Goal: Information Seeking & Learning: Find specific fact

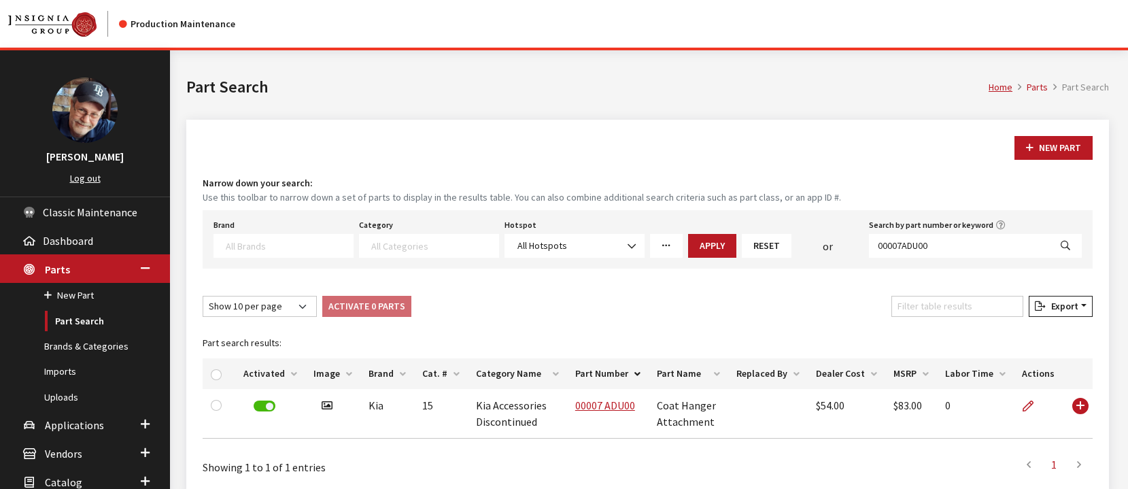
select select
drag, startPoint x: 936, startPoint y: 246, endPoint x: 751, endPoint y: 237, distance: 185.1
click at [743, 239] on div "Brand Acura Alfa Romeo Audi BMW DoubleTake [PERSON_NAME] Racing GM GST Honda Hy…" at bounding box center [648, 236] width 874 height 42
paste input "18 ADU7"
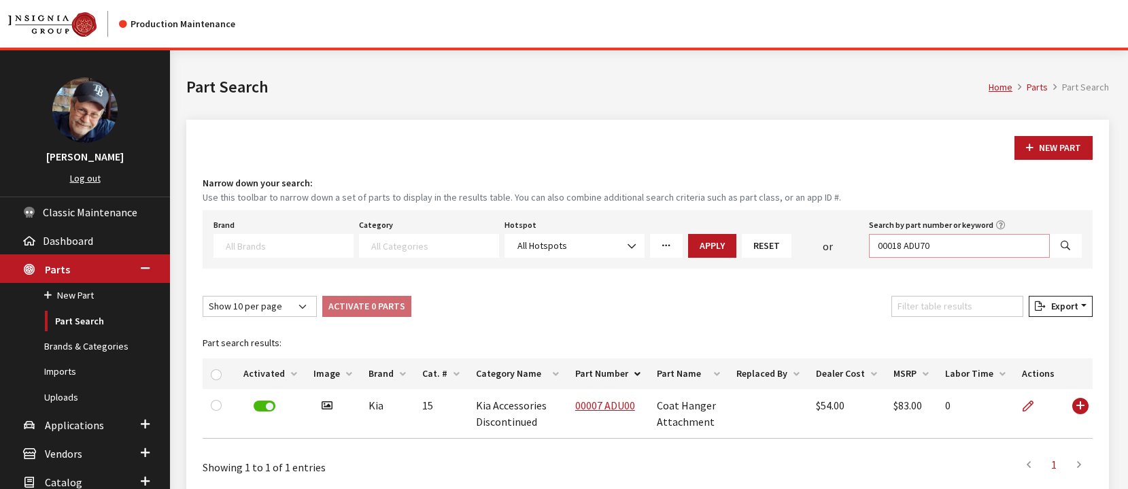
type input "00018 ADU70"
click at [1065, 245] on icon "Search" at bounding box center [1065, 246] width 10 height 10
select select
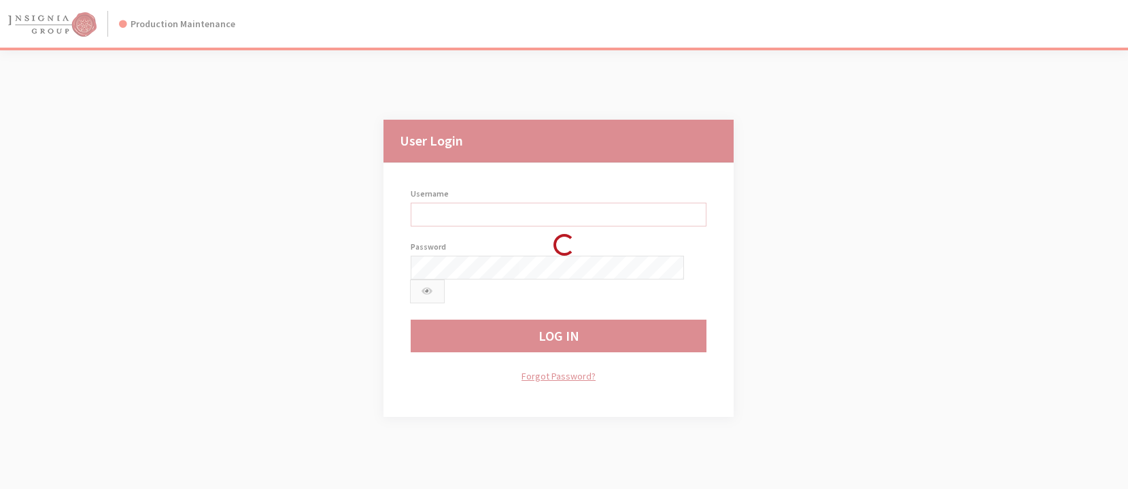
type input "rgoodwin"
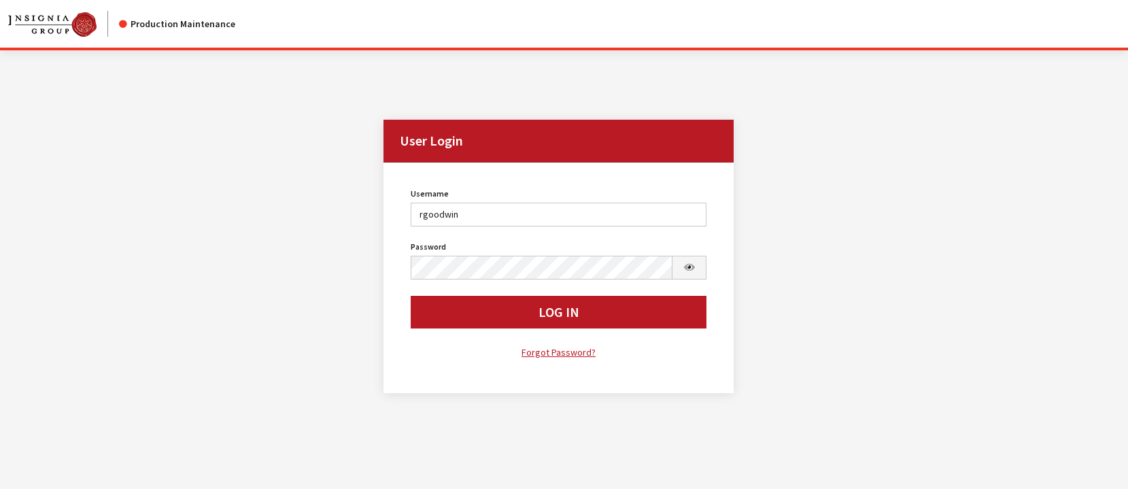
drag, startPoint x: 498, startPoint y: 322, endPoint x: 487, endPoint y: 331, distance: 14.5
click at [497, 322] on button "Log In" at bounding box center [559, 312] width 296 height 33
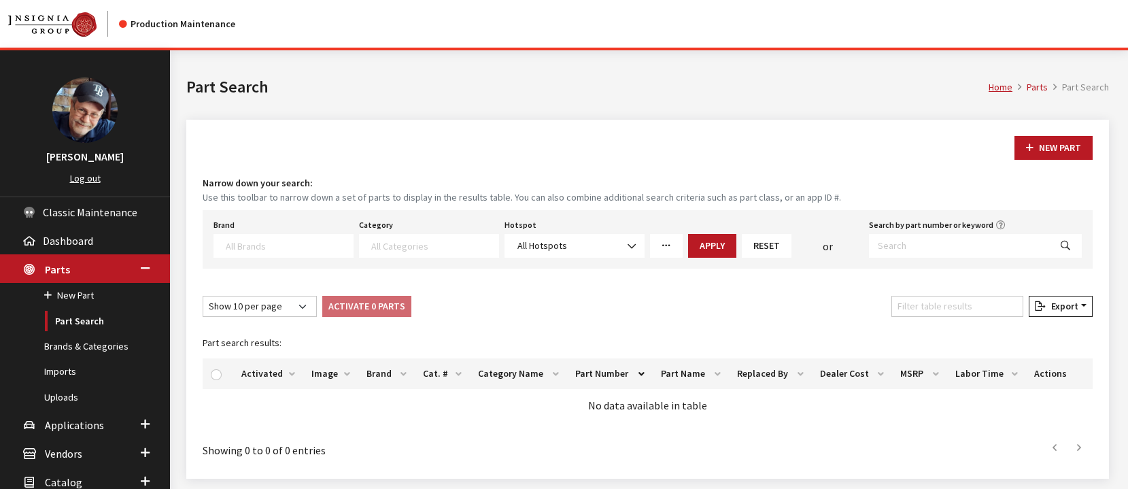
select select
click at [887, 241] on input "Search by part number or keyword" at bounding box center [959, 246] width 181 height 24
paste input "00018 ADU70"
type input "00018 ADU70"
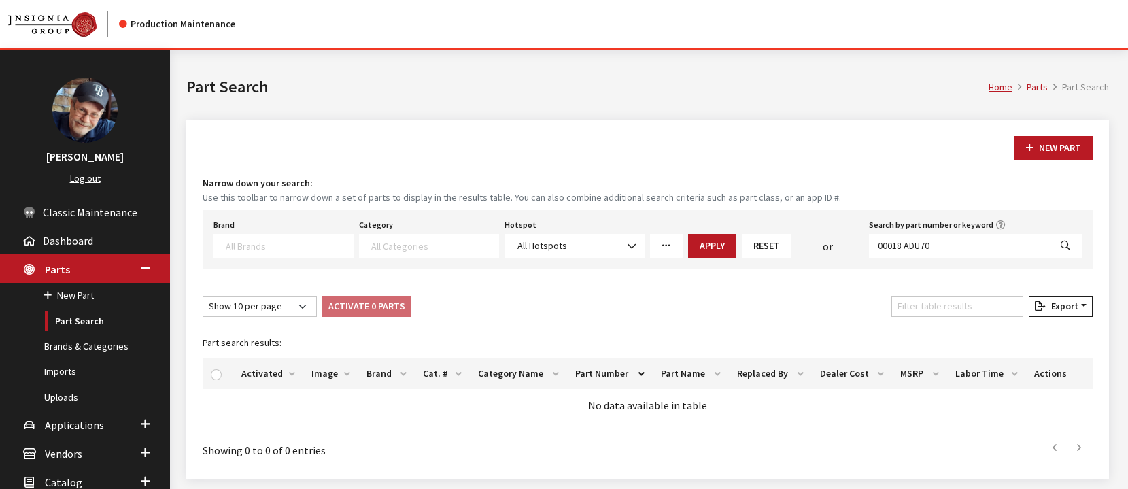
click at [1065, 243] on icon "Search" at bounding box center [1065, 246] width 10 height 10
select select
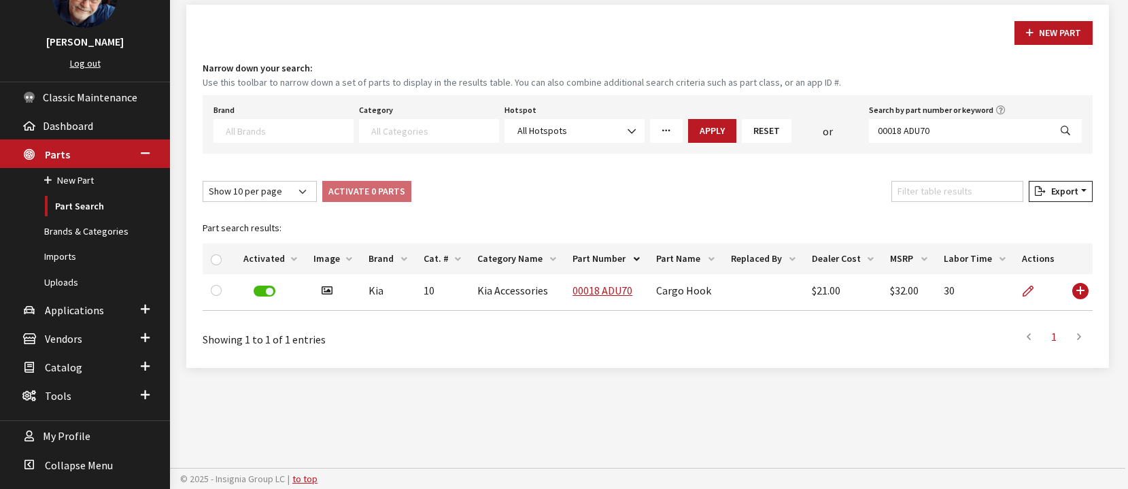
scroll to position [116, 0]
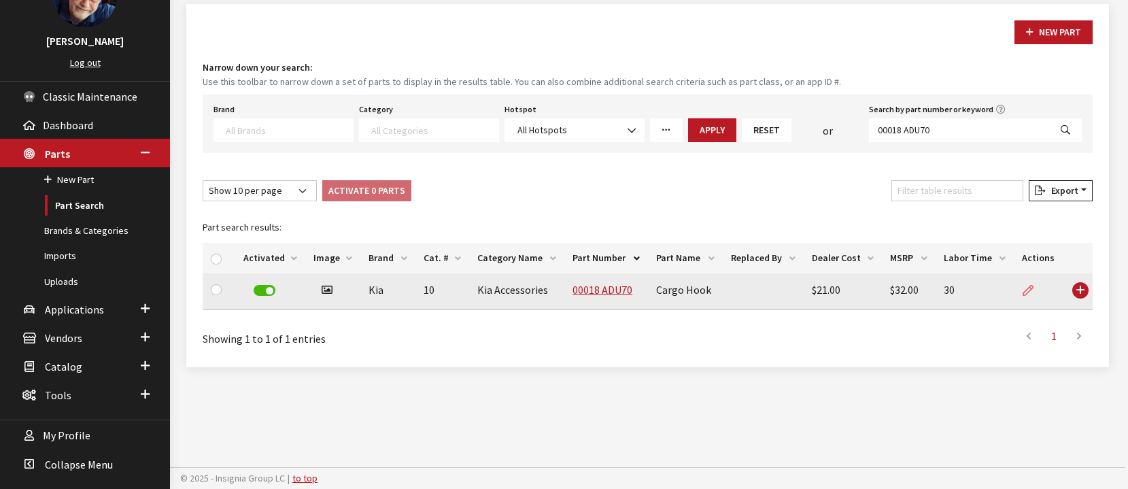
click at [1029, 292] on icon at bounding box center [1027, 291] width 11 height 11
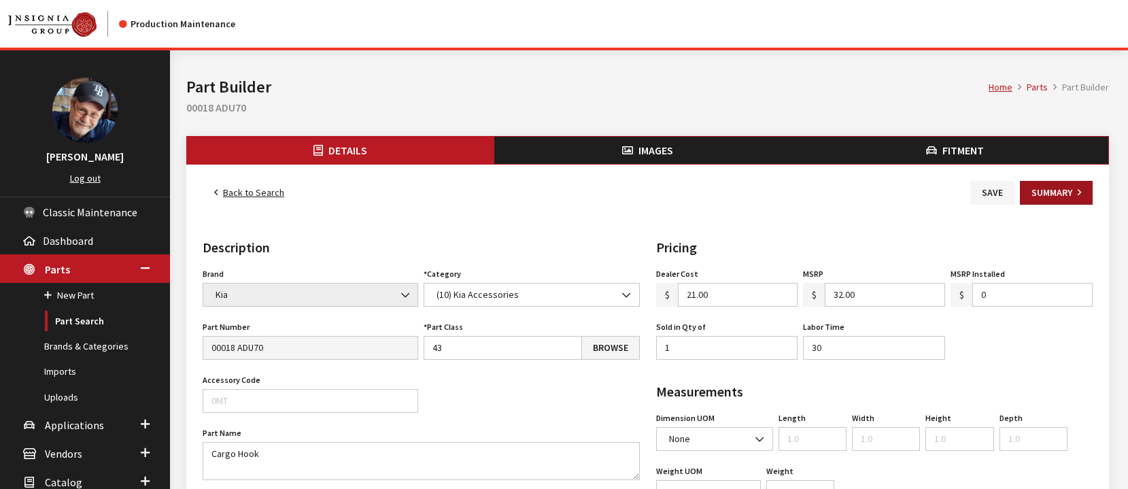
click at [1052, 193] on button "Summary" at bounding box center [1056, 193] width 73 height 24
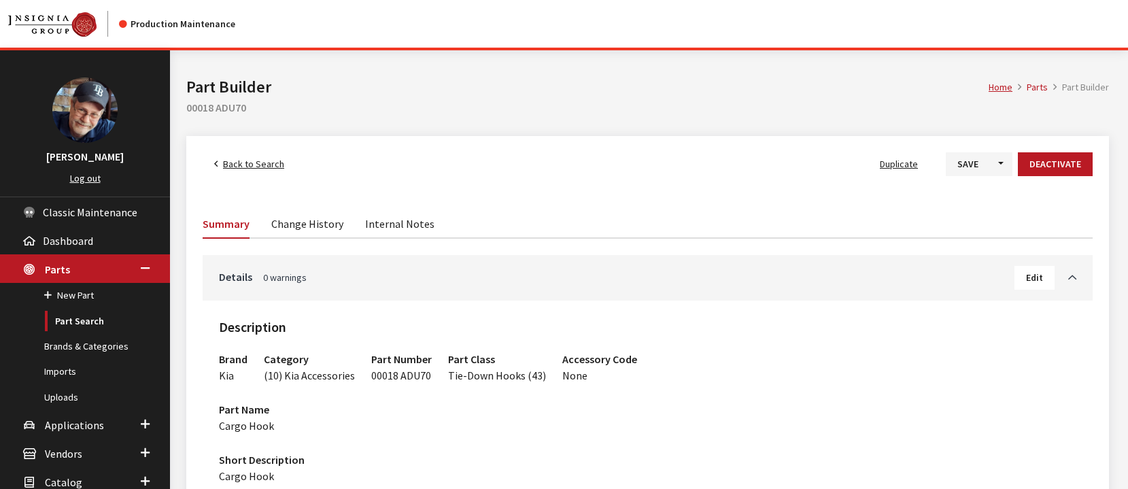
click at [307, 226] on link "Change History" at bounding box center [307, 223] width 72 height 29
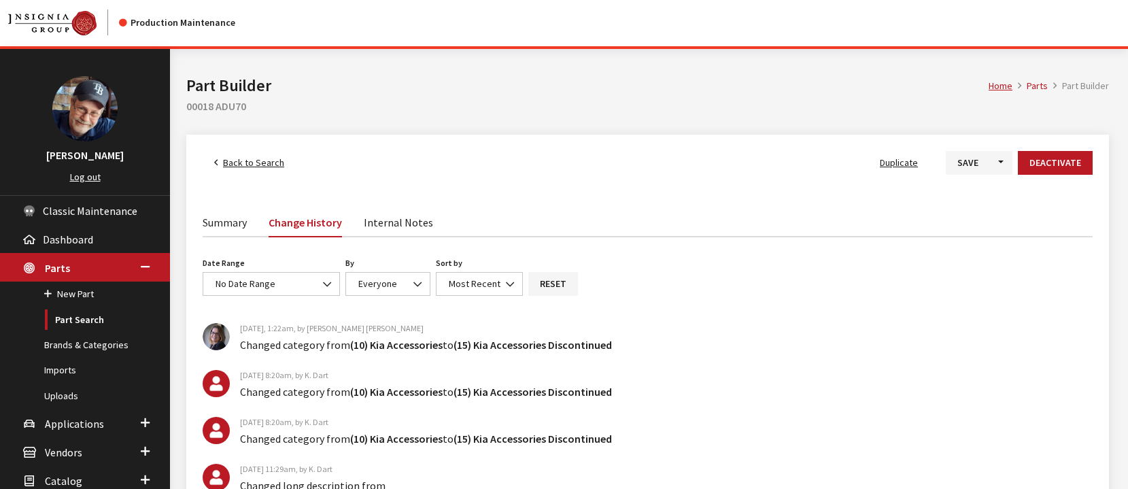
scroll to position [1, 0]
click at [220, 225] on link "Summary" at bounding box center [225, 222] width 44 height 29
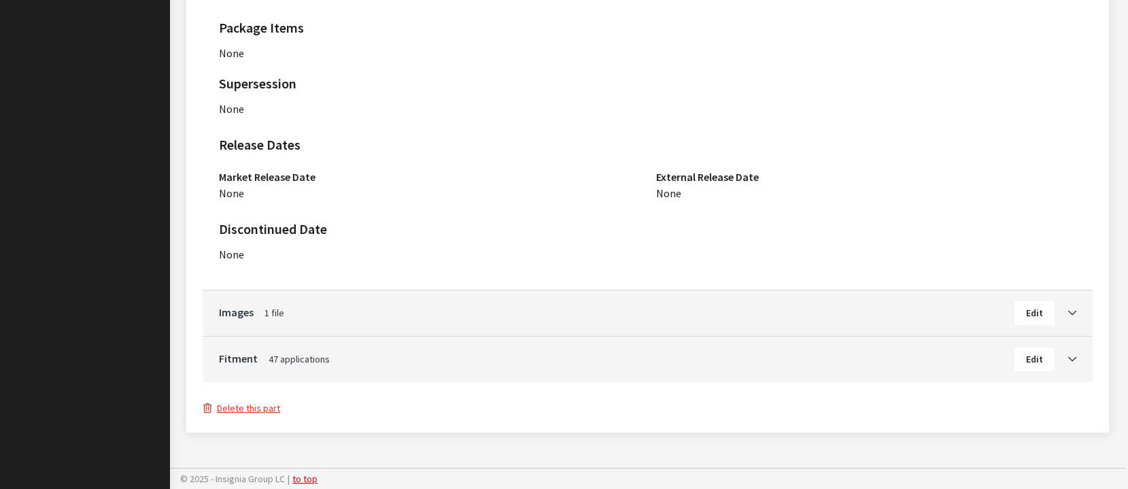
scroll to position [892, 0]
click at [323, 324] on h3 "Images 1 file Edit" at bounding box center [647, 312] width 857 height 24
click at [241, 315] on link "Images 1 file" at bounding box center [616, 311] width 795 height 16
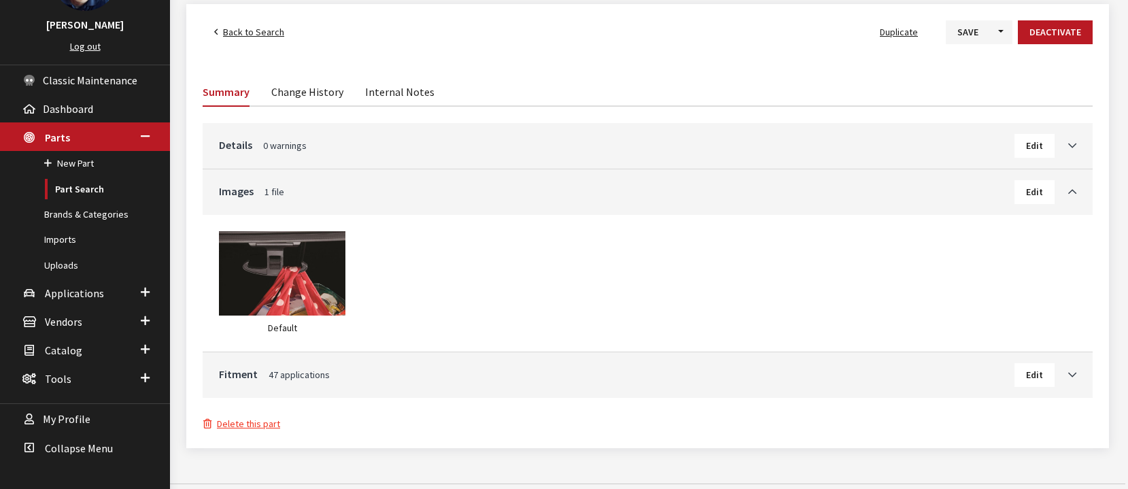
scroll to position [148, 0]
